Goal: Information Seeking & Learning: Check status

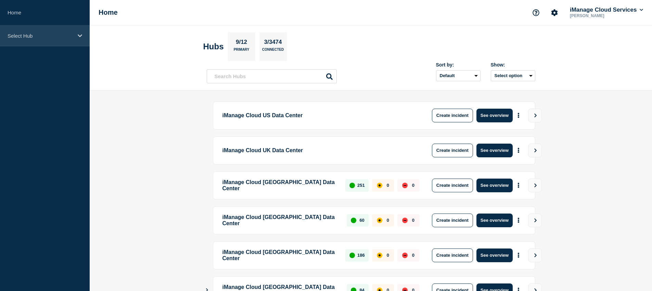
click at [51, 28] on div "Select Hub" at bounding box center [45, 35] width 90 height 21
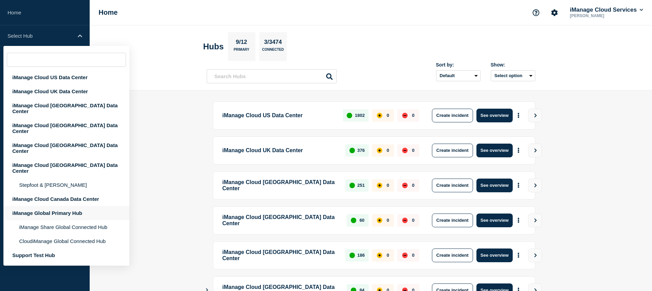
click at [69, 206] on div "iManage Global Primary Hub" at bounding box center [66, 213] width 126 height 14
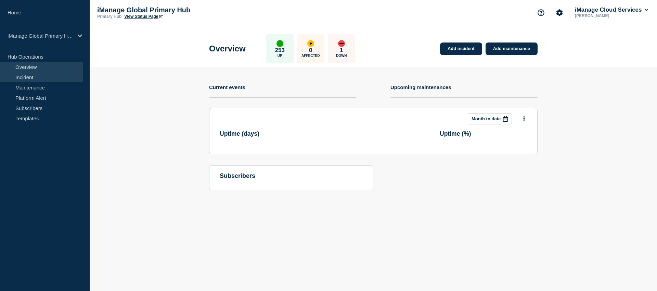
click at [43, 78] on link "Incident" at bounding box center [41, 77] width 83 height 10
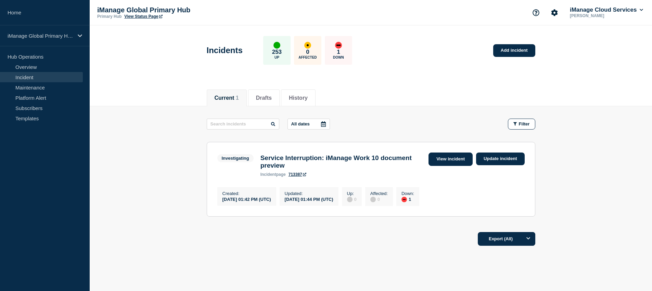
click at [454, 157] on link "View incident" at bounding box center [450, 158] width 44 height 13
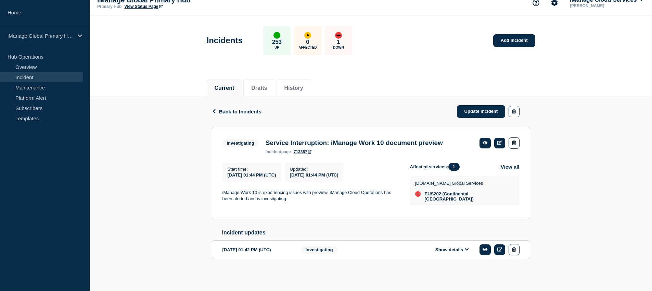
scroll to position [13, 0]
click at [225, 108] on span "Back to Incidents" at bounding box center [240, 111] width 42 height 6
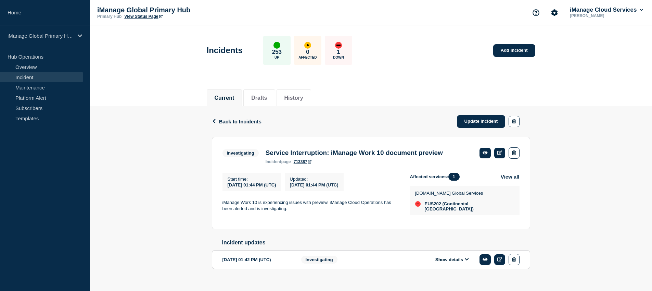
scroll to position [4, 0]
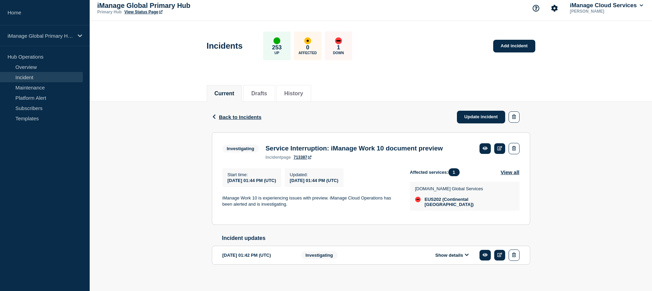
click at [459, 257] on button "Show details" at bounding box center [452, 255] width 38 height 6
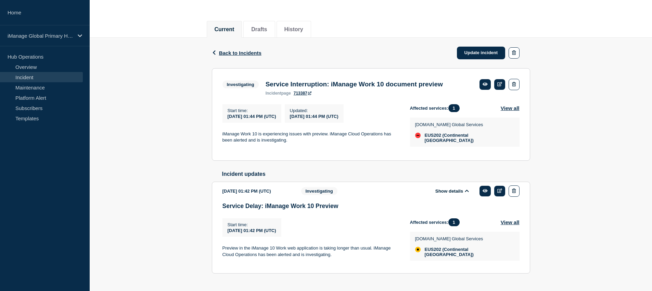
scroll to position [85, 0]
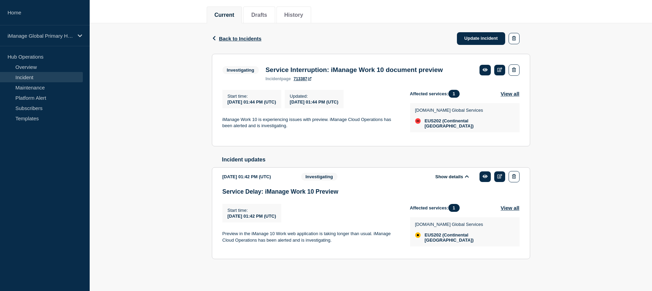
click at [40, 78] on link "Incident" at bounding box center [41, 77] width 83 height 10
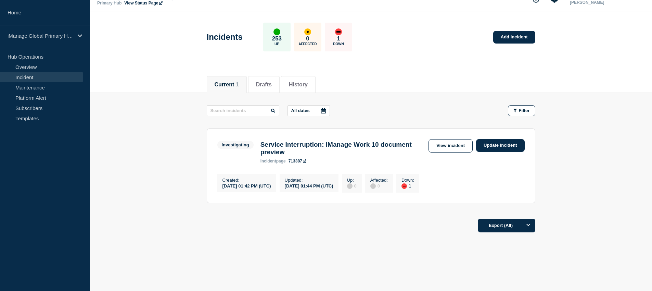
scroll to position [22, 0]
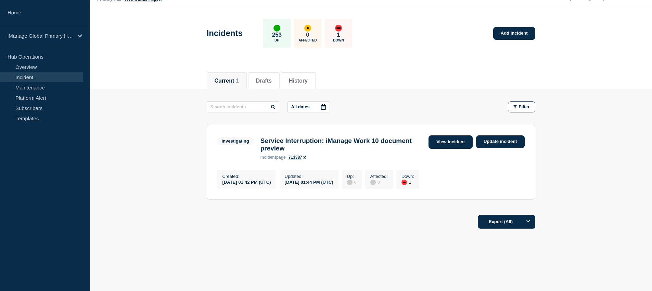
click at [447, 140] on link "View incident" at bounding box center [450, 141] width 44 height 13
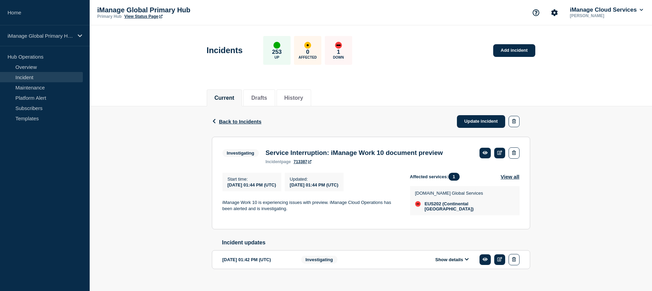
scroll to position [13, 0]
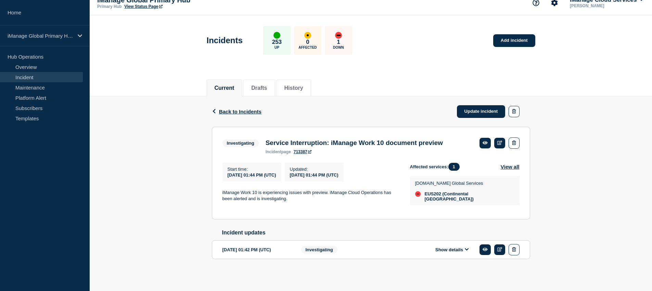
click at [38, 76] on link "Incident" at bounding box center [41, 77] width 83 height 10
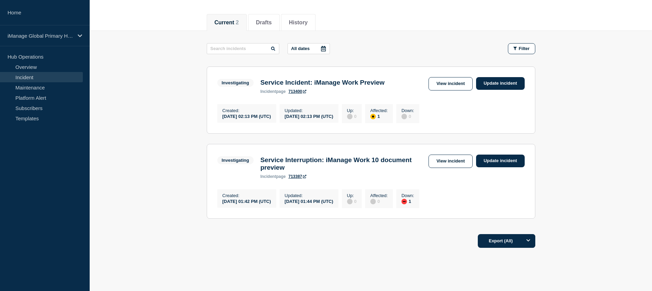
scroll to position [39, 0]
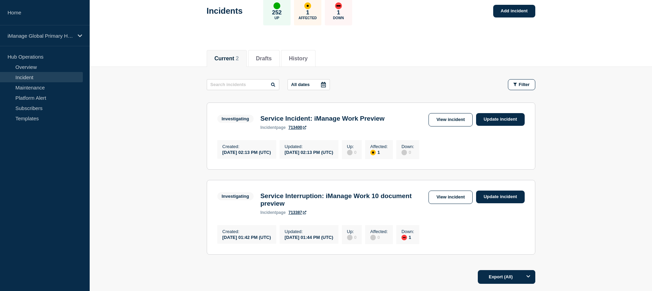
click at [556, 146] on main "All dates Filter Investigating 1 Affected Service Incident: iManage Work Previe…" at bounding box center [371, 166] width 562 height 198
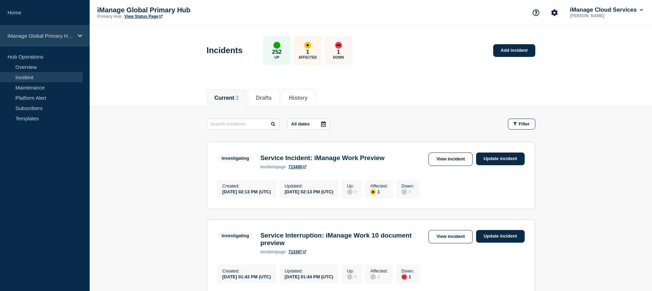
click at [48, 36] on p "iManage Global Primary Hub" at bounding box center [41, 36] width 66 height 6
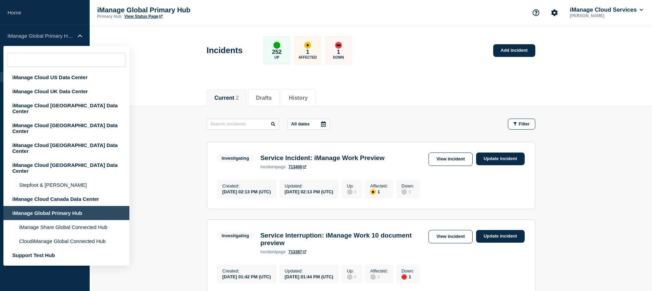
click at [65, 206] on div "iManage Global Primary Hub" at bounding box center [66, 213] width 126 height 14
click at [64, 206] on div "iManage Global Primary Hub" at bounding box center [66, 213] width 126 height 14
click at [171, 137] on main "All dates Filter Investigating 1 Affected Service Incident: iManage Work Previe…" at bounding box center [371, 205] width 562 height 198
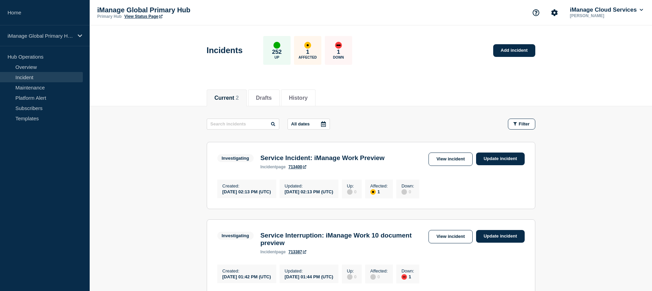
click at [630, 14] on p "[PERSON_NAME]" at bounding box center [603, 15] width 71 height 5
click at [628, 8] on button "iManage Cloud Services" at bounding box center [606, 10] width 76 height 7
click at [395, 100] on div "Current 2 Drafts History" at bounding box center [371, 93] width 329 height 23
